Goal: Transaction & Acquisition: Purchase product/service

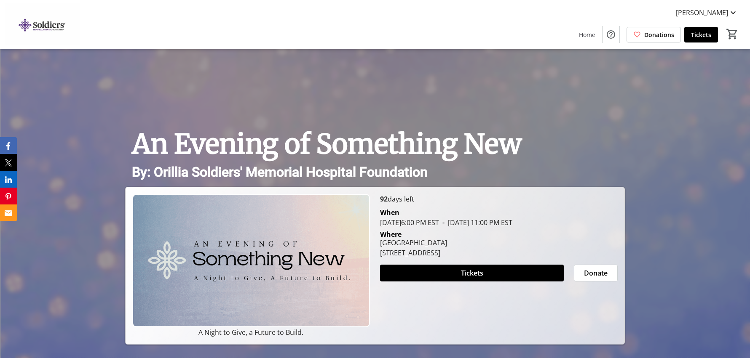
scroll to position [631, 0]
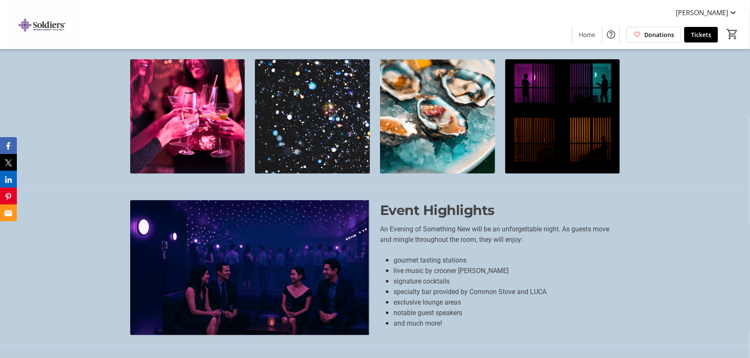
click at [58, 25] on img at bounding box center [42, 24] width 75 height 42
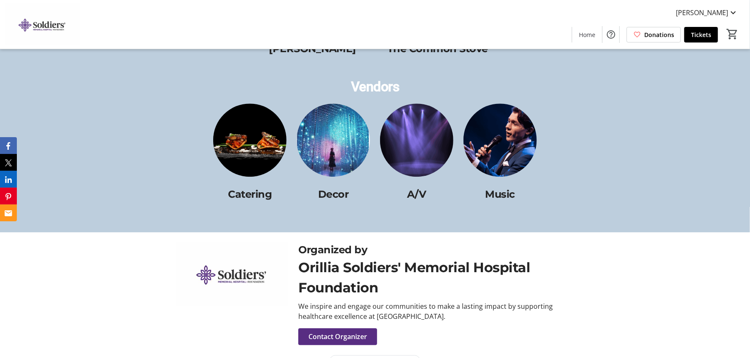
scroll to position [1428, 0]
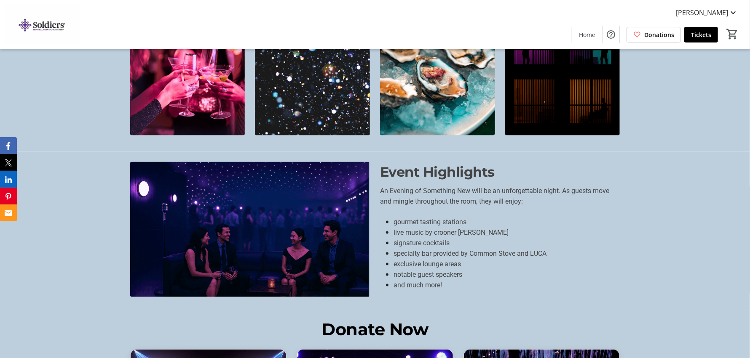
click at [45, 21] on img at bounding box center [42, 24] width 75 height 42
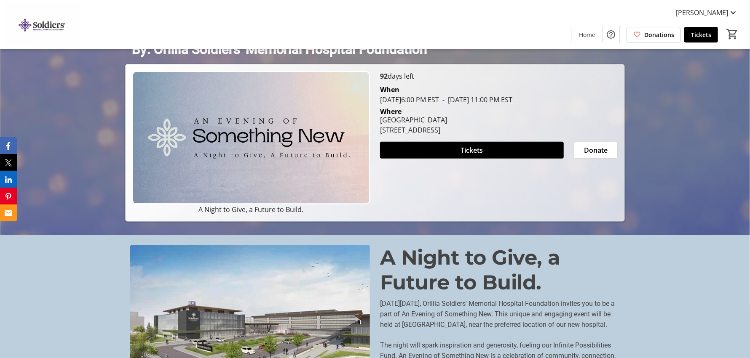
scroll to position [0, 0]
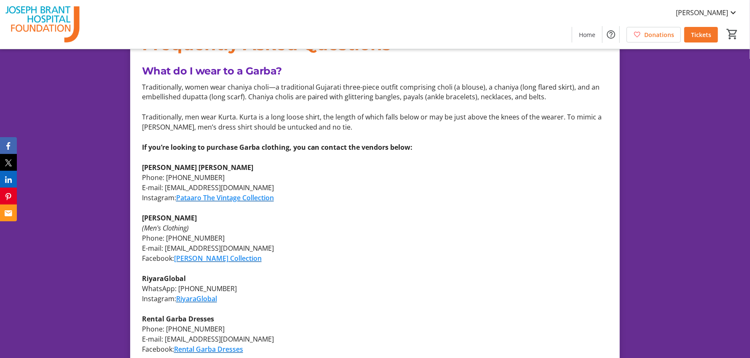
scroll to position [824, 0]
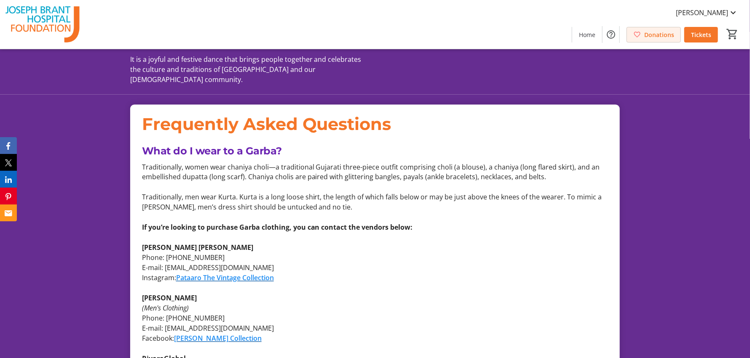
click at [668, 33] on span "Donations" at bounding box center [659, 34] width 30 height 9
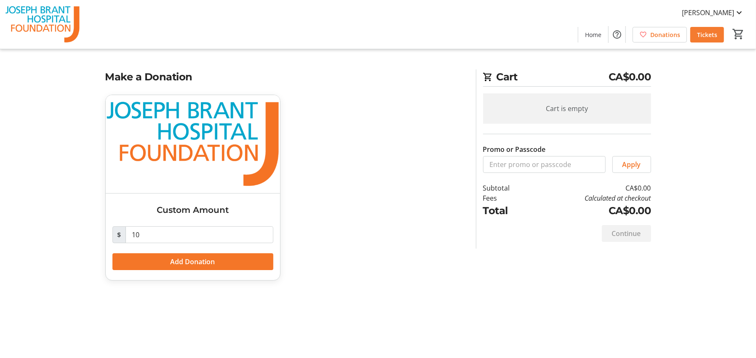
click at [715, 32] on span "Tickets" at bounding box center [707, 34] width 20 height 9
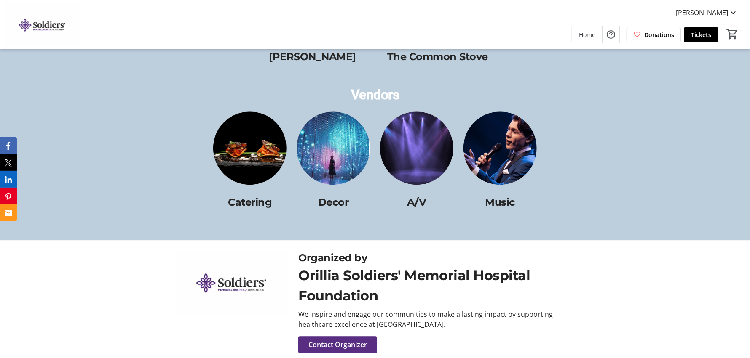
scroll to position [1428, 0]
